Goal: Task Accomplishment & Management: Use online tool/utility

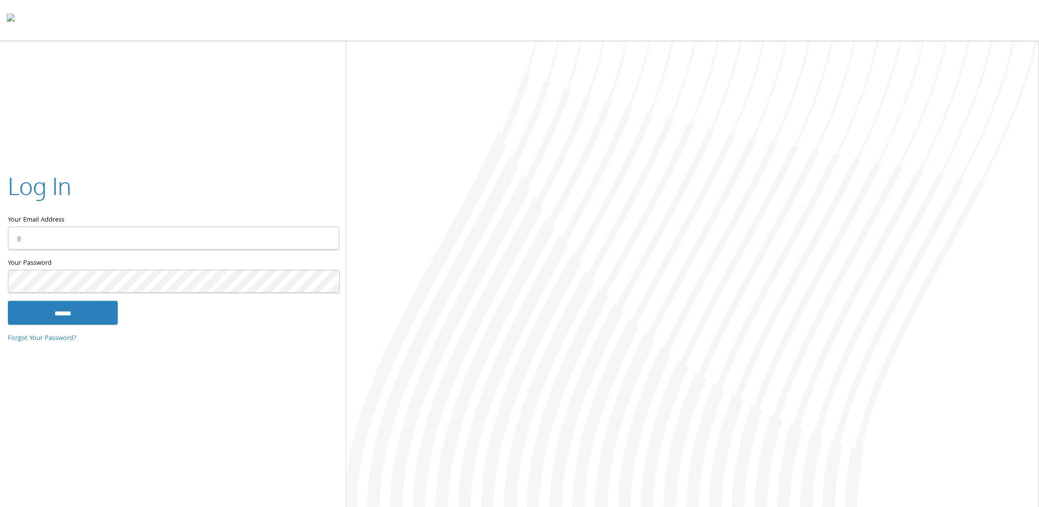
type input "**********"
click at [90, 314] on input "******" at bounding box center [63, 313] width 110 height 24
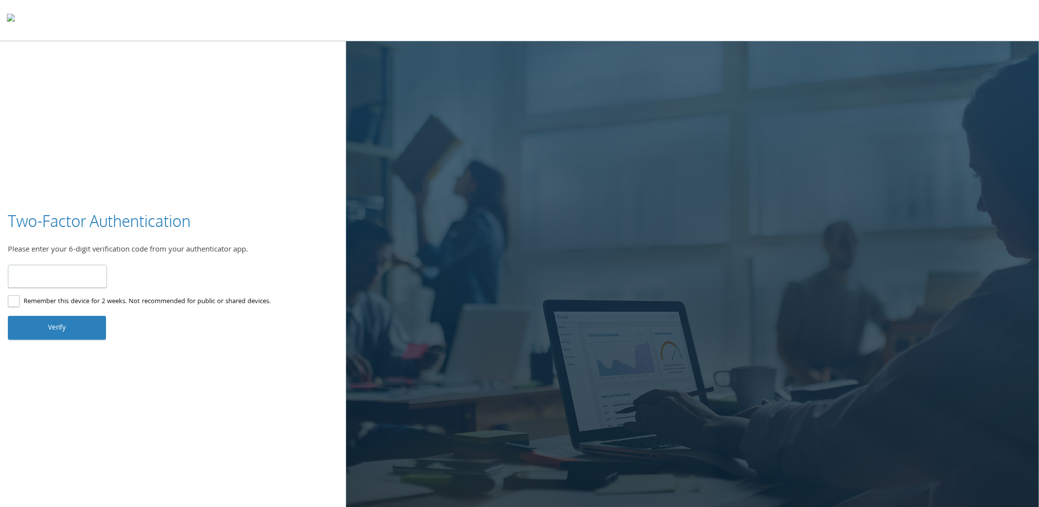
click at [60, 269] on input "number" at bounding box center [57, 276] width 99 height 23
type input "******"
